Goal: Information Seeking & Learning: Learn about a topic

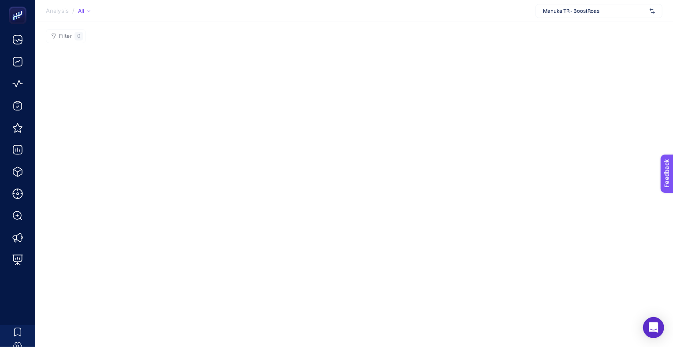
click at [573, 13] on span "Manuka TR - BoostRoas" at bounding box center [594, 10] width 103 height 7
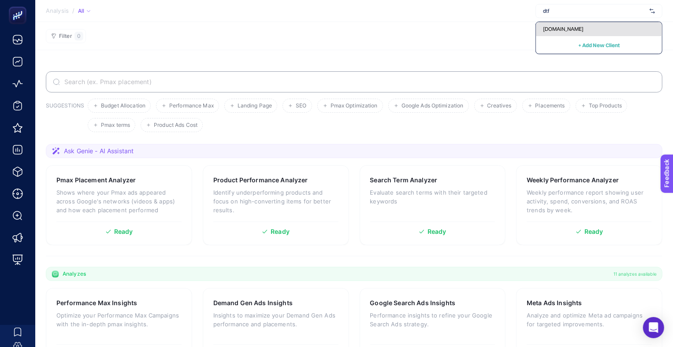
type input "dtf"
click at [564, 28] on span "[DOMAIN_NAME]" at bounding box center [563, 29] width 41 height 7
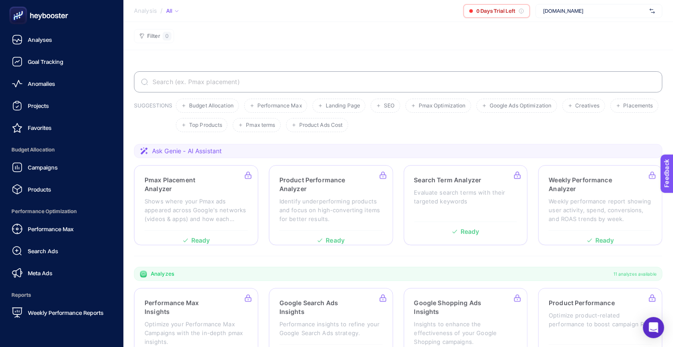
click at [48, 158] on span "Budget Allocation" at bounding box center [61, 150] width 109 height 18
click at [46, 164] on span "Campaigns" at bounding box center [43, 167] width 30 height 7
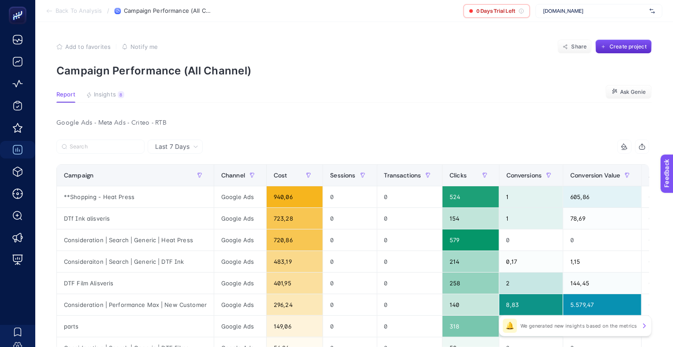
click at [572, 10] on span "[DOMAIN_NAME]" at bounding box center [594, 10] width 103 height 7
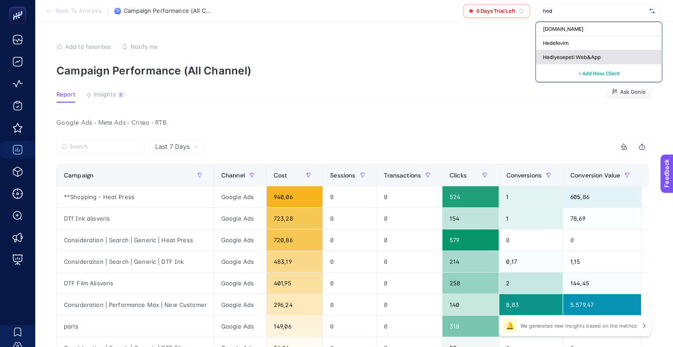
type input "hed"
click at [567, 55] on span "Hediyesepeti Web&App" at bounding box center [572, 57] width 58 height 7
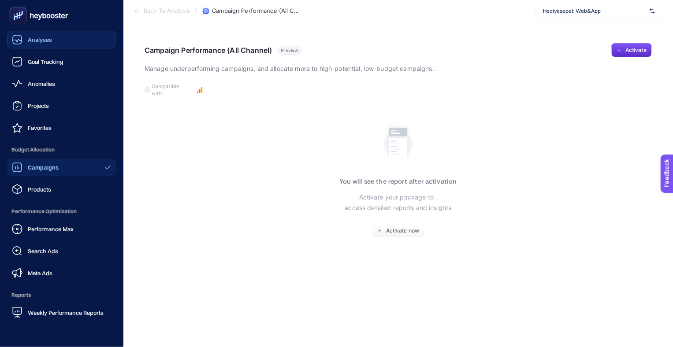
click at [47, 38] on span "Analyses" at bounding box center [40, 39] width 24 height 7
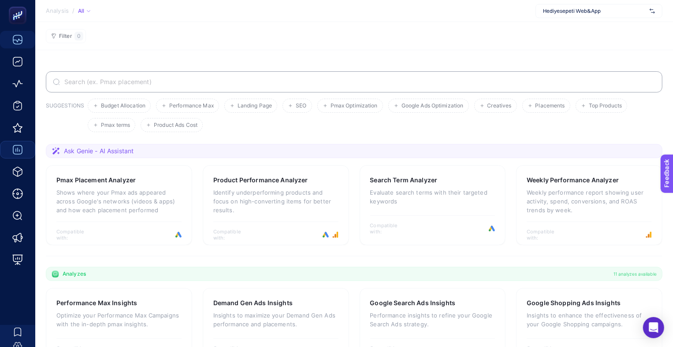
click at [612, 12] on span "Hediyesepeti Web&App" at bounding box center [594, 10] width 103 height 7
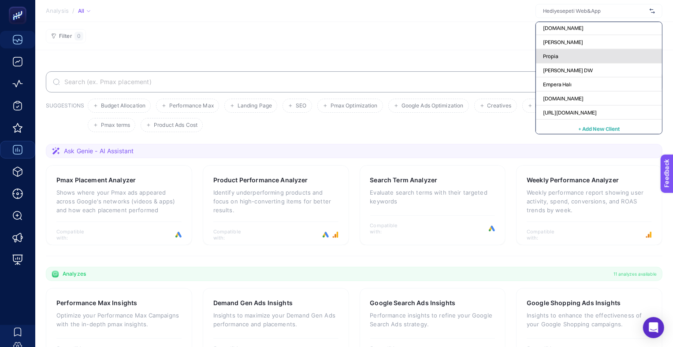
scroll to position [3376, 0]
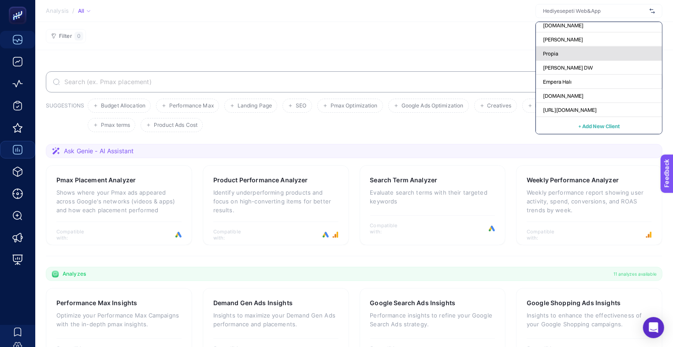
click at [593, 61] on div "Propia" at bounding box center [599, 68] width 126 height 14
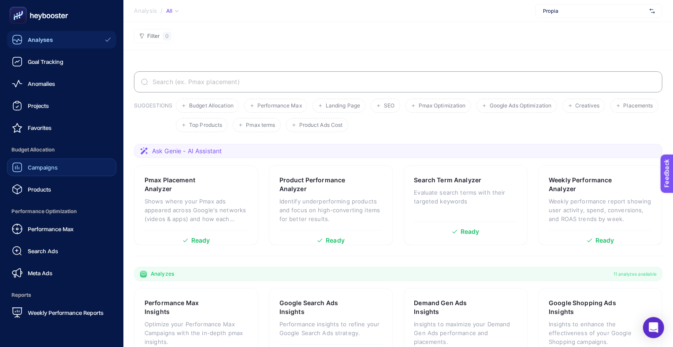
click at [33, 168] on span "Campaigns" at bounding box center [43, 167] width 30 height 7
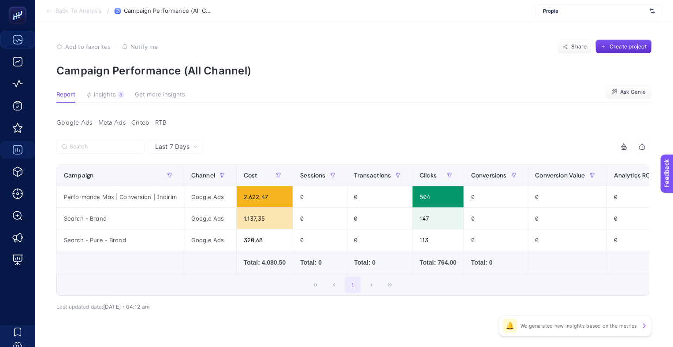
click at [162, 147] on span "Last 7 Days" at bounding box center [172, 146] width 34 height 9
click at [183, 179] on li "Last 30 Days" at bounding box center [175, 181] width 50 height 16
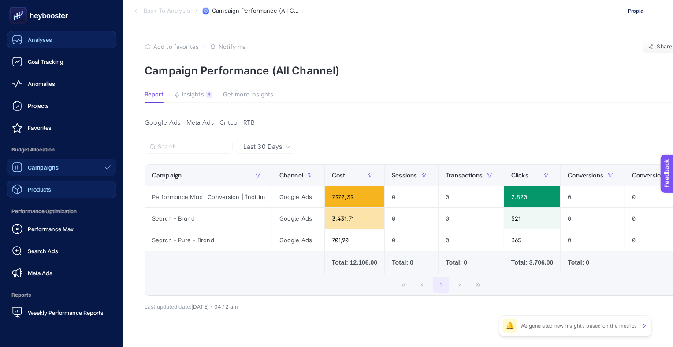
click at [63, 194] on link "Products" at bounding box center [61, 190] width 109 height 18
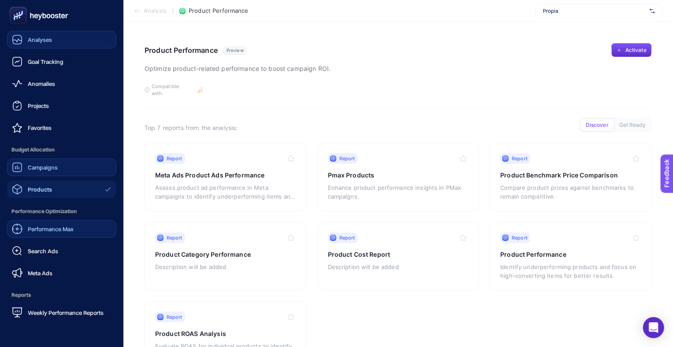
click at [73, 224] on link "Performance Max" at bounding box center [61, 229] width 109 height 18
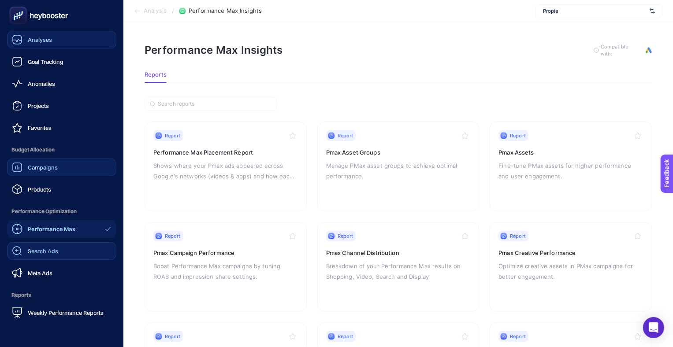
click at [69, 255] on link "Search Ads" at bounding box center [61, 252] width 109 height 18
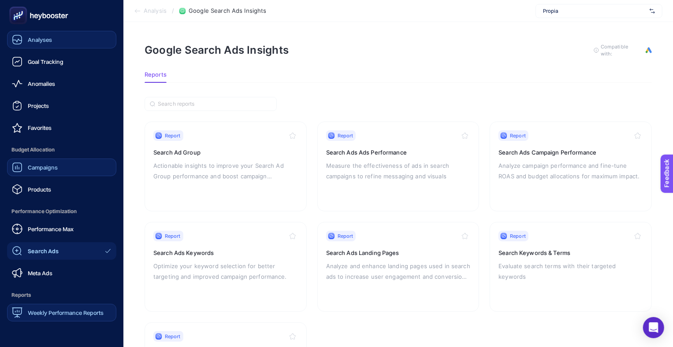
click at [71, 313] on span "Weekly Performance Reports" at bounding box center [66, 313] width 76 height 7
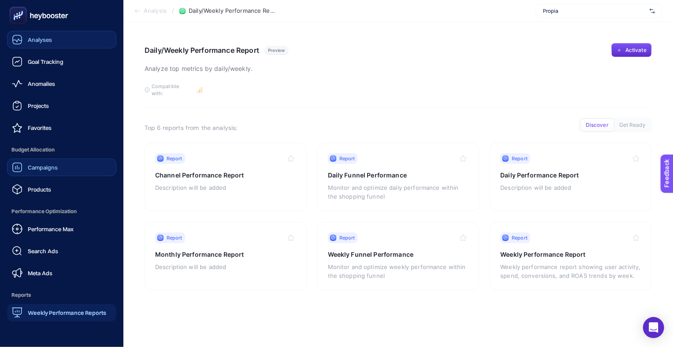
click at [46, 161] on link "Campaigns" at bounding box center [61, 168] width 109 height 18
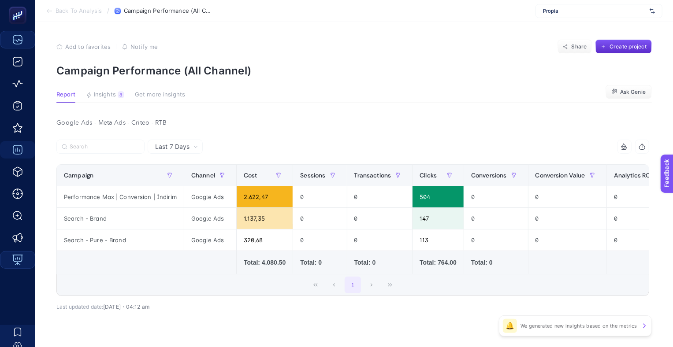
click at [583, 10] on span "Propia" at bounding box center [594, 10] width 103 height 7
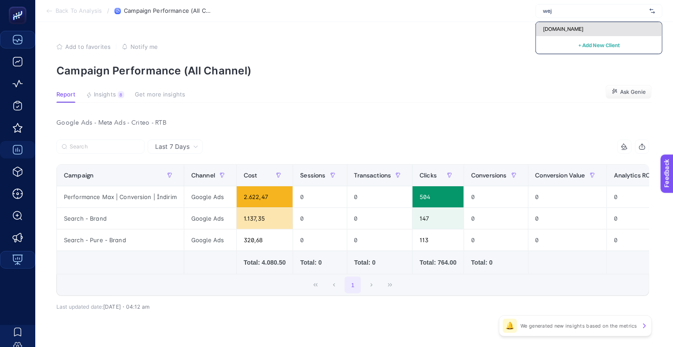
type input "wej"
click at [563, 30] on span "[DOMAIN_NAME]" at bounding box center [563, 29] width 41 height 7
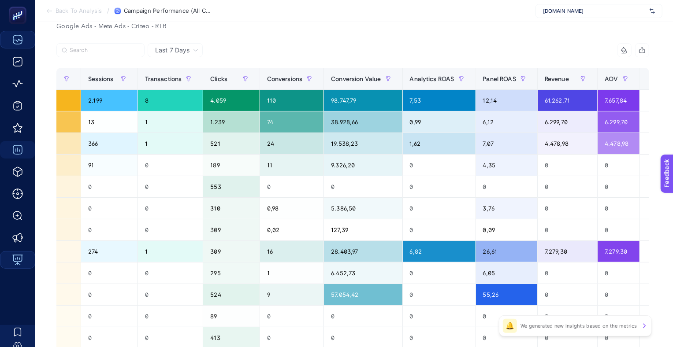
scroll to position [0, 286]
